Goal: Book appointment/travel/reservation

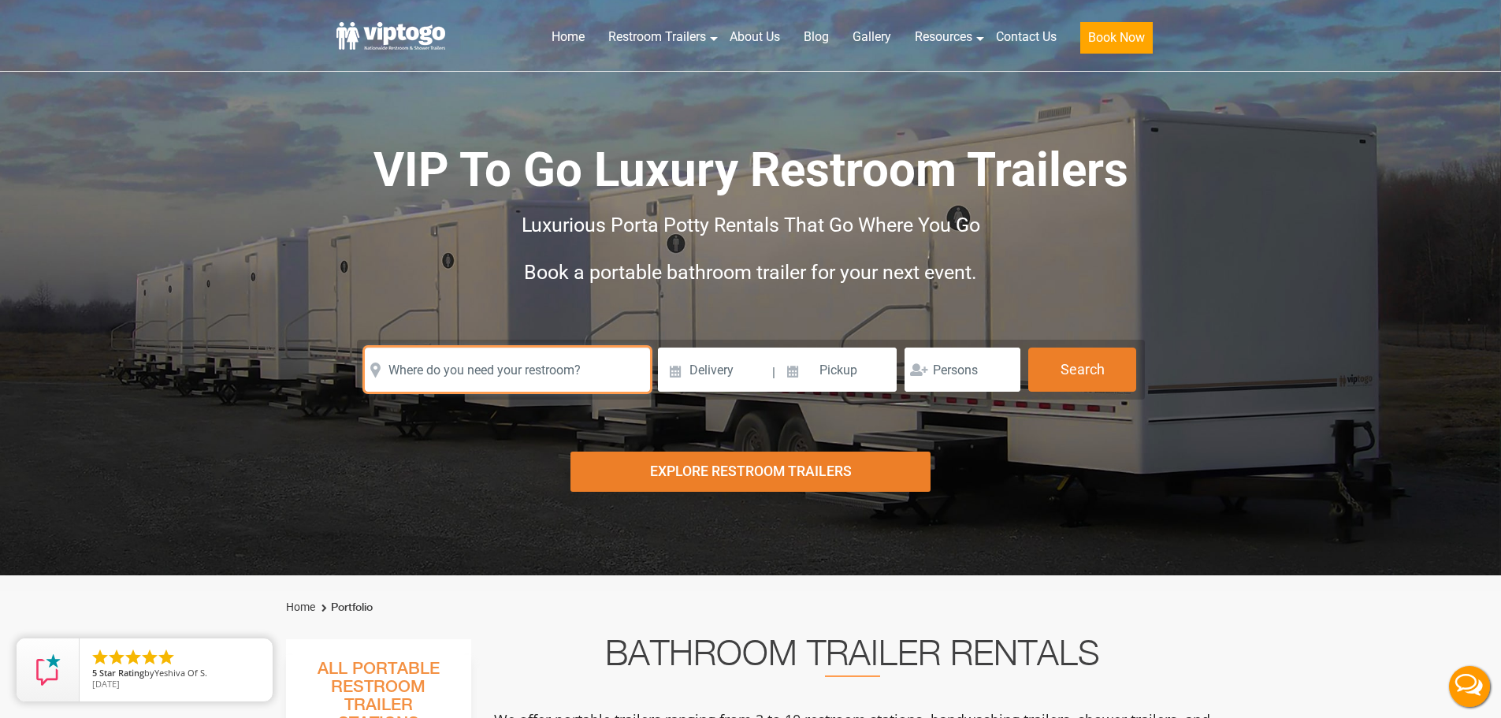
click at [417, 374] on input "text" at bounding box center [507, 369] width 285 height 44
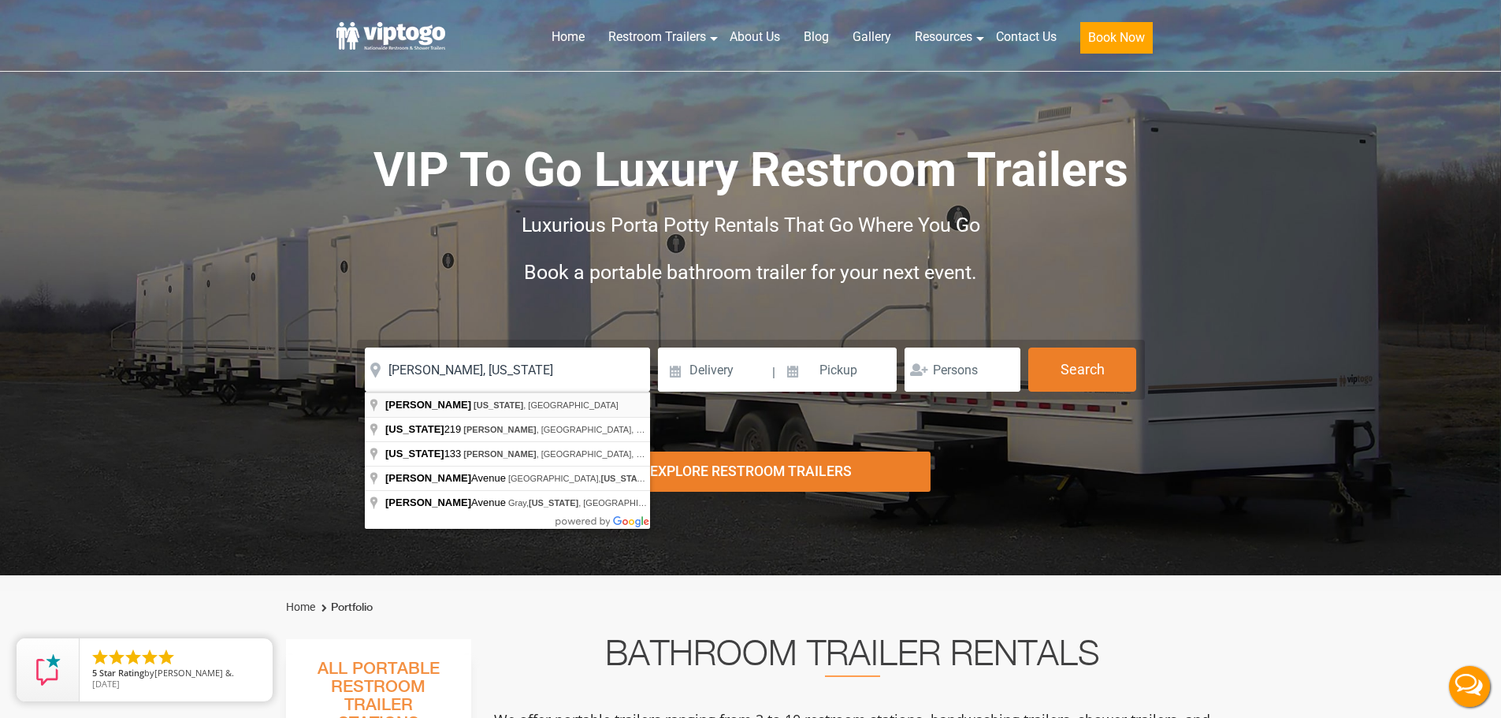
type input "[GEOGRAPHIC_DATA], [US_STATE], [GEOGRAPHIC_DATA]"
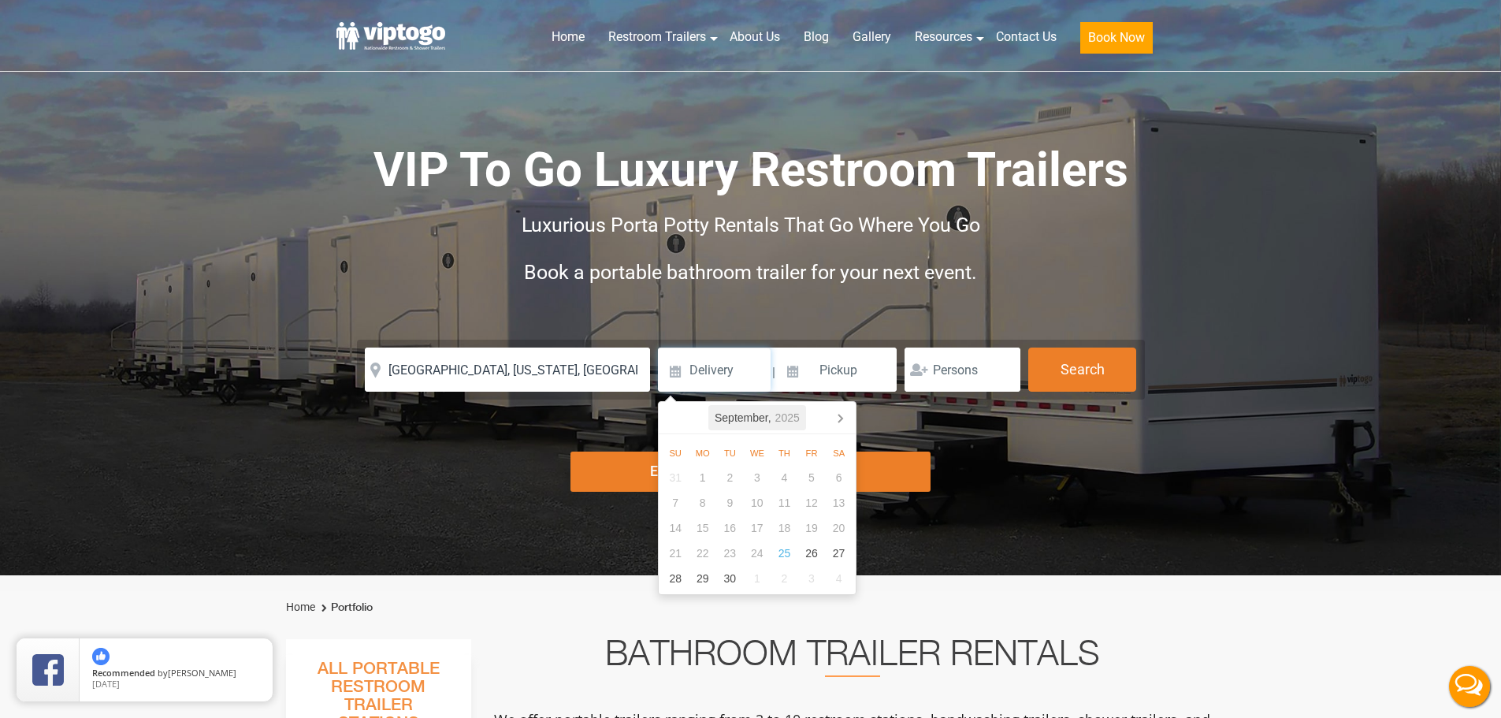
click at [793, 422] on icon "2025" at bounding box center [787, 417] width 24 height 19
click at [819, 523] on div "Sep" at bounding box center [821, 521] width 64 height 34
click at [779, 425] on icon "2025" at bounding box center [787, 417] width 24 height 19
click at [753, 422] on div "2025" at bounding box center [756, 417] width 37 height 25
click at [828, 507] on div "2026" at bounding box center [828, 504] width 48 height 45
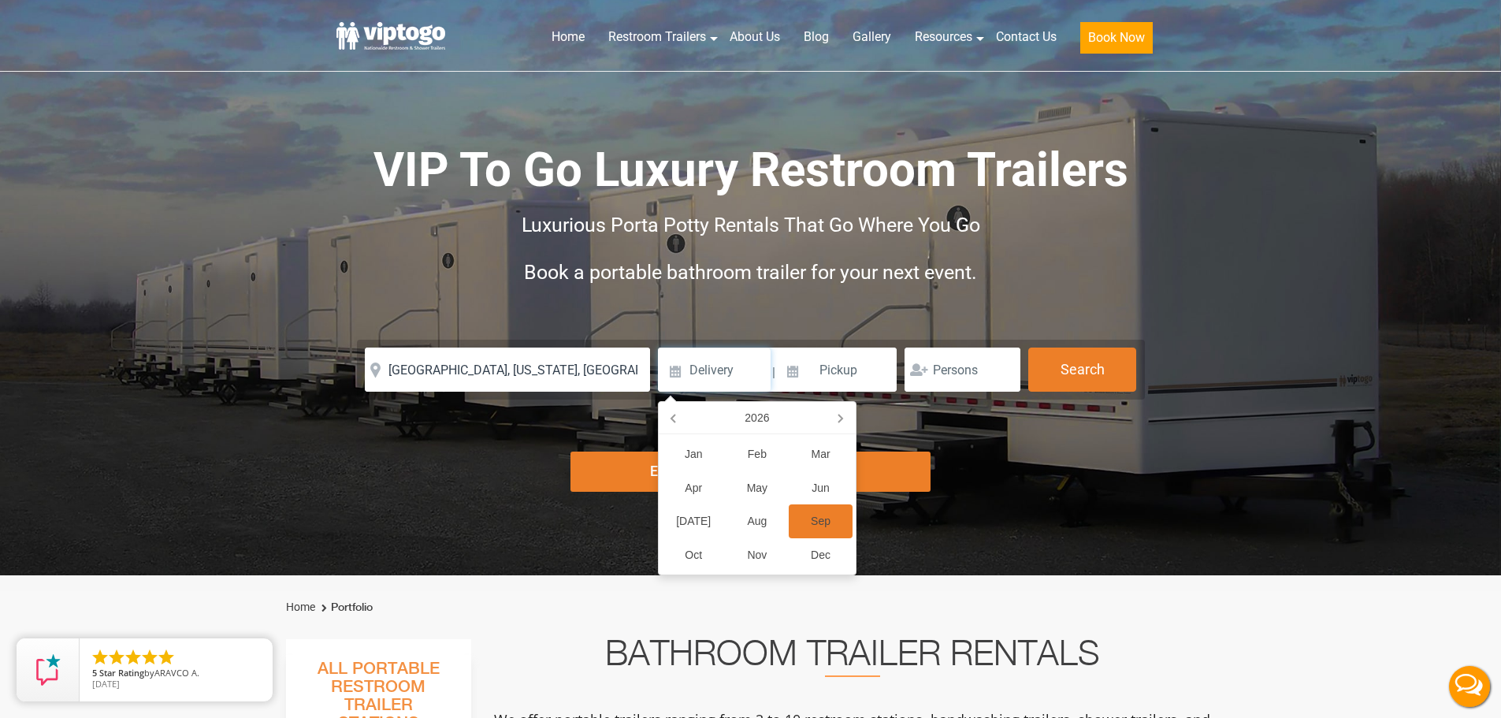
click at [828, 507] on div "Sep" at bounding box center [821, 521] width 64 height 34
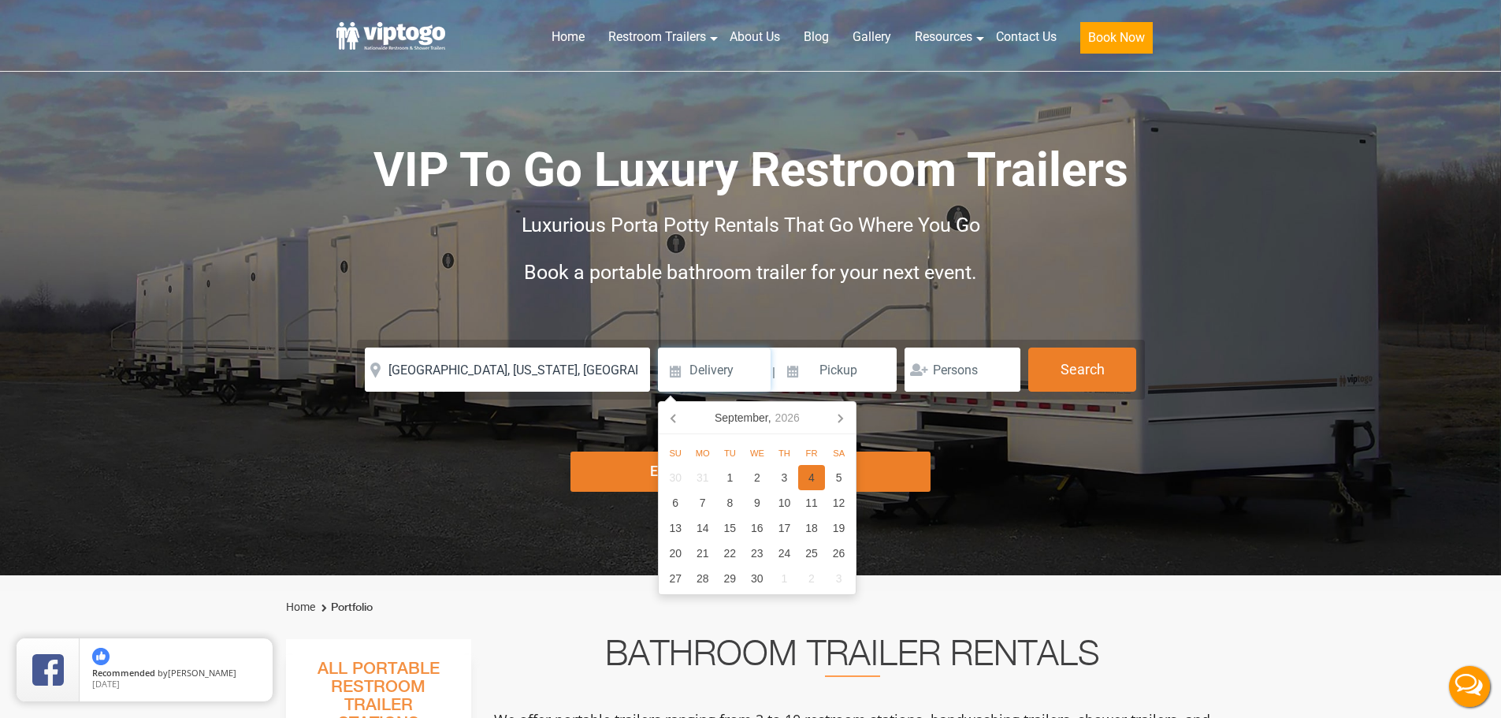
click at [814, 478] on div "4" at bounding box center [812, 477] width 28 height 25
type input "09/04/2026"
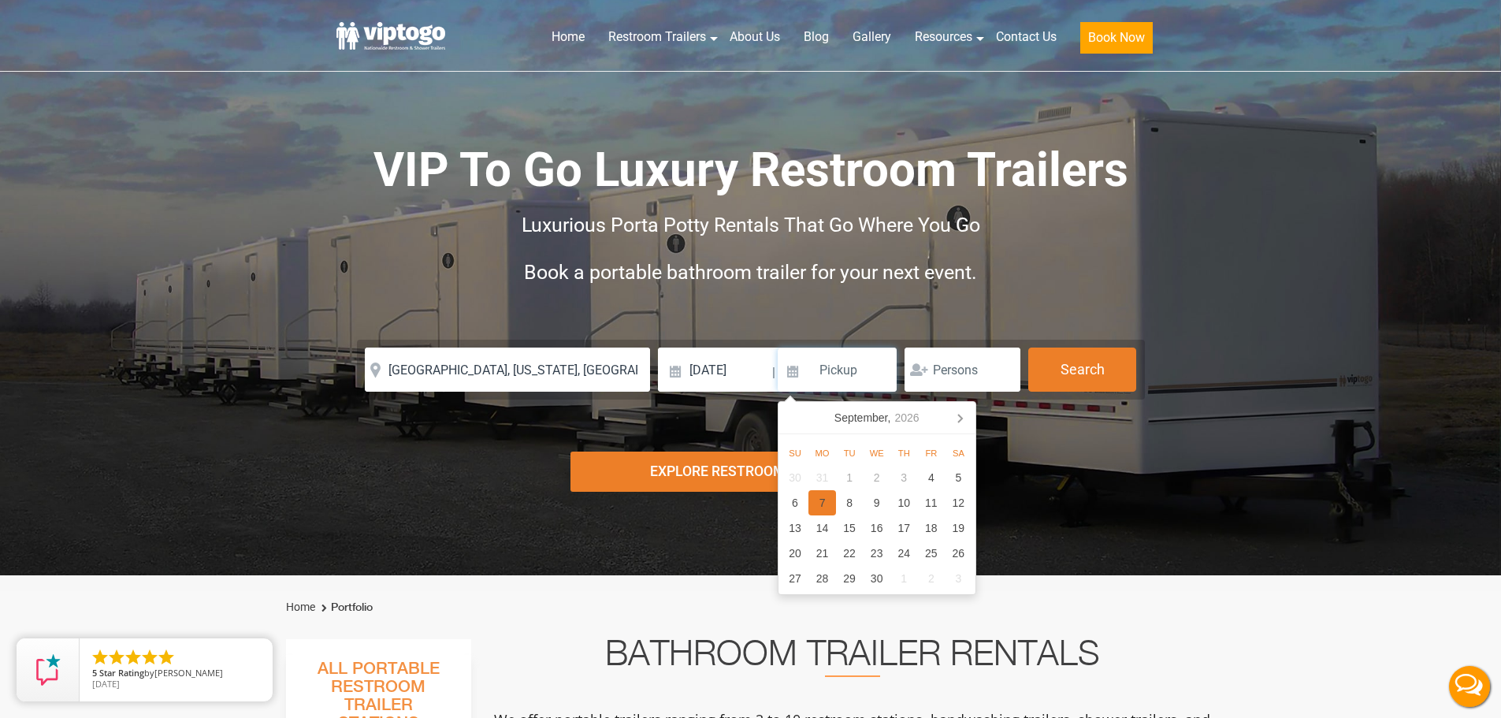
click at [826, 501] on div "7" at bounding box center [822, 502] width 28 height 25
type input "09/07/2026"
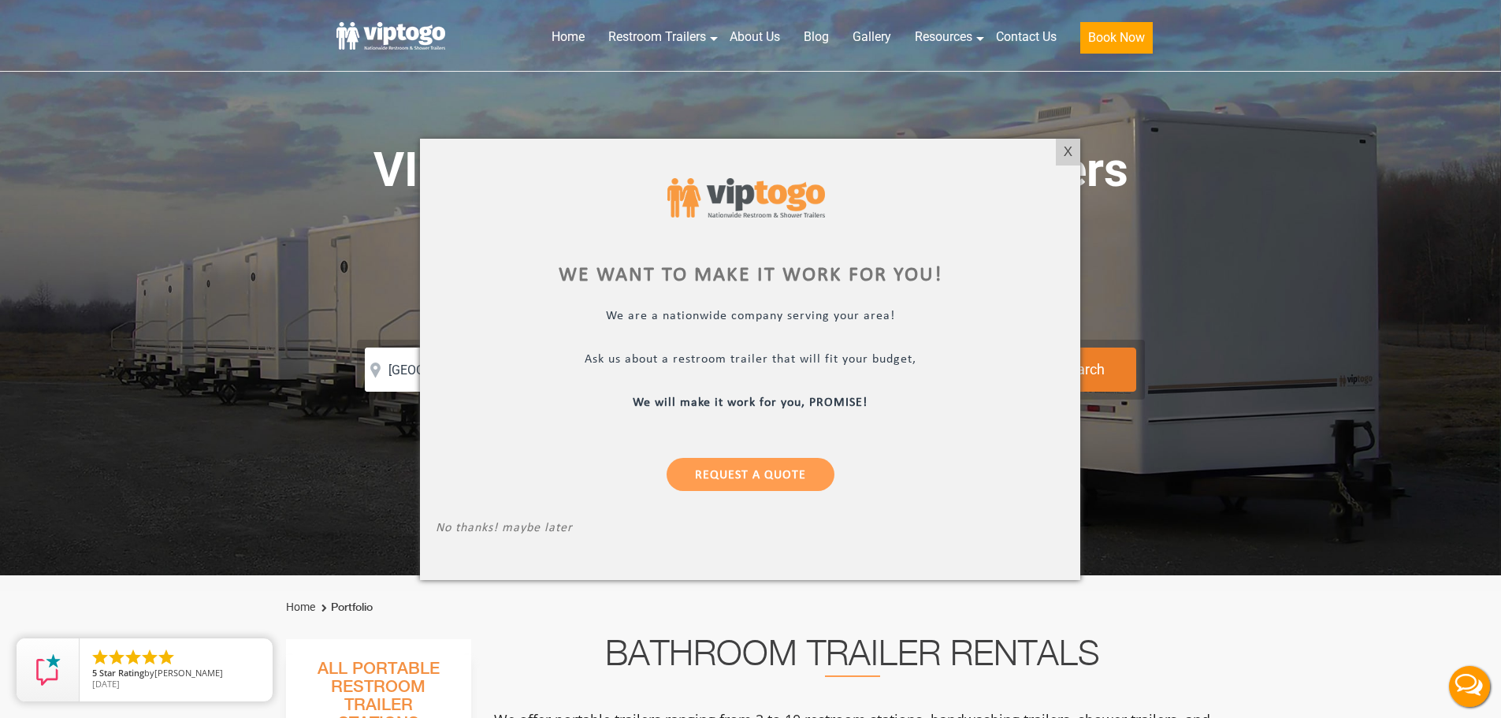
type input "180"
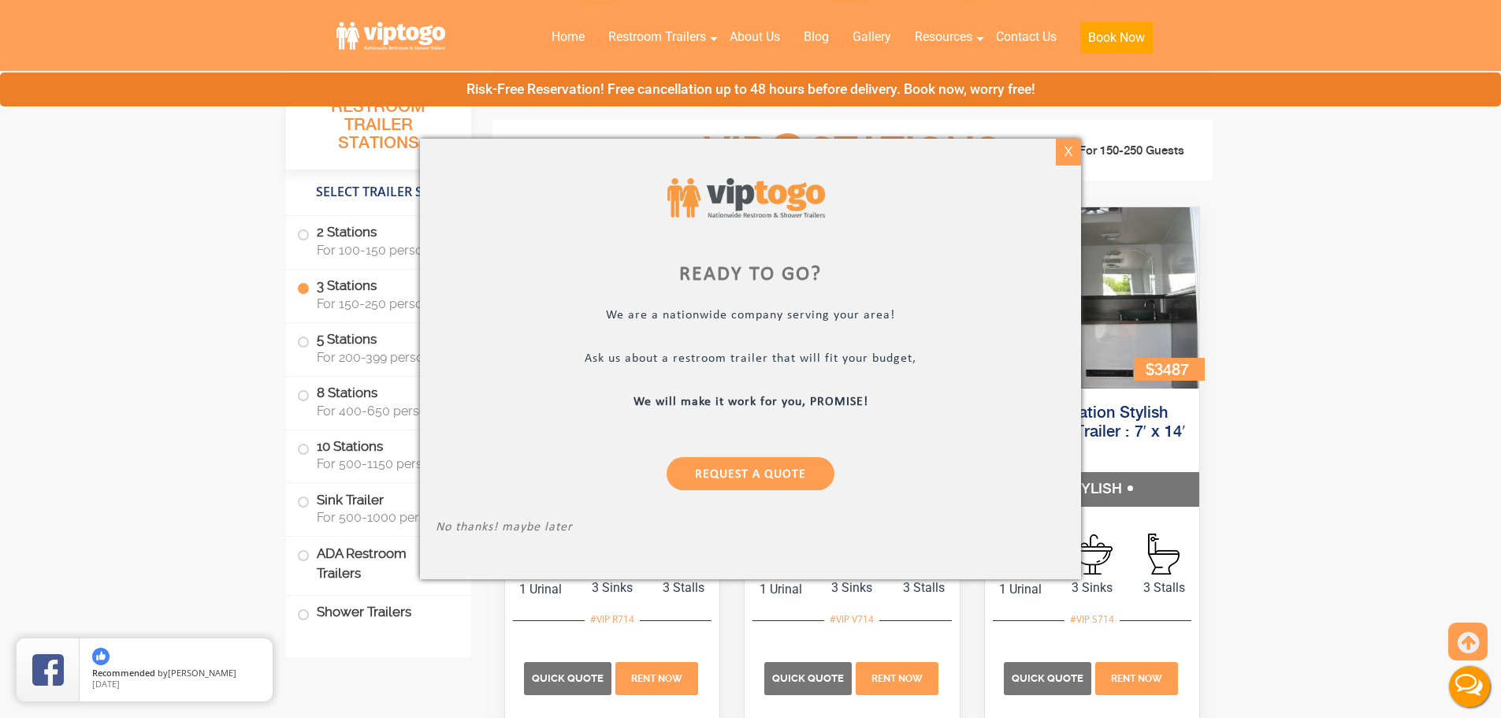
scroll to position [1682, 0]
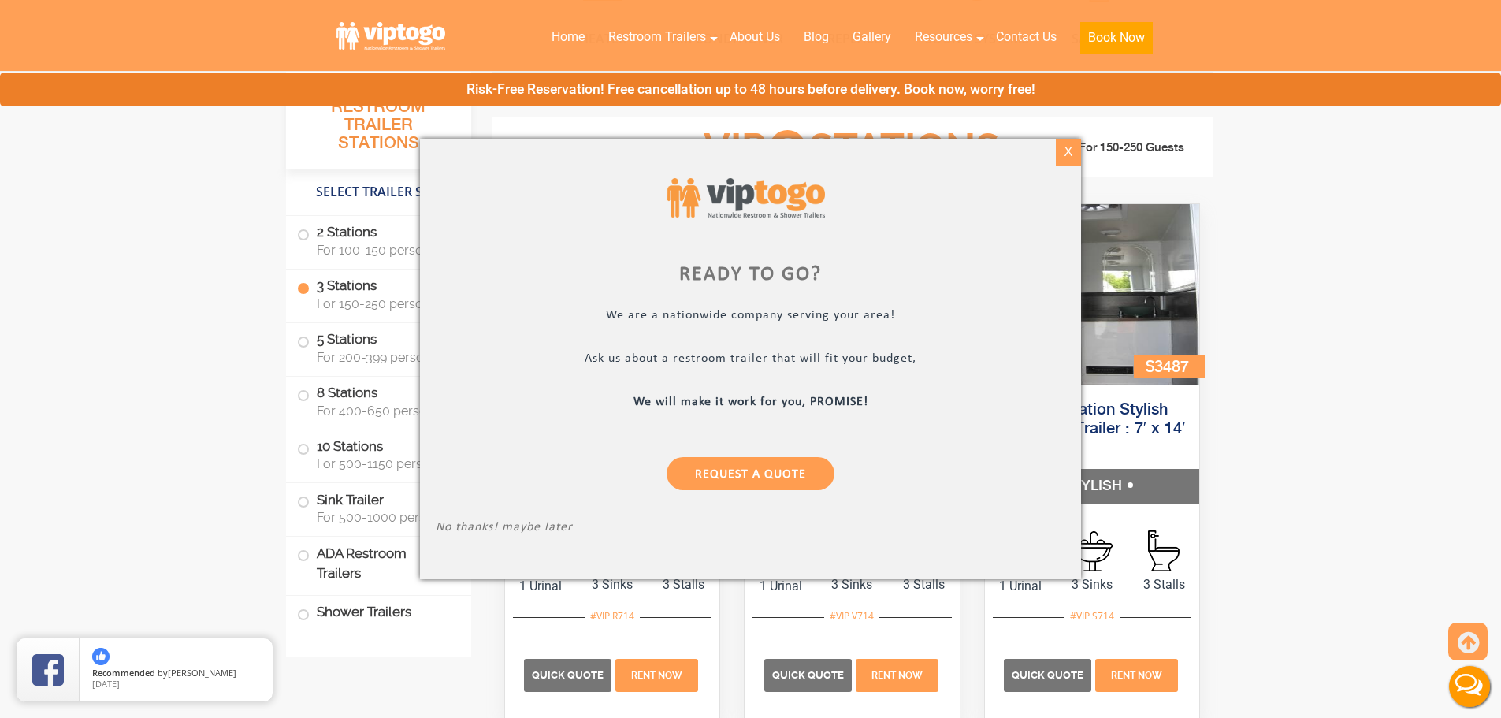
click at [1063, 151] on div "X" at bounding box center [1068, 152] width 24 height 27
